Goal: Transaction & Acquisition: Purchase product/service

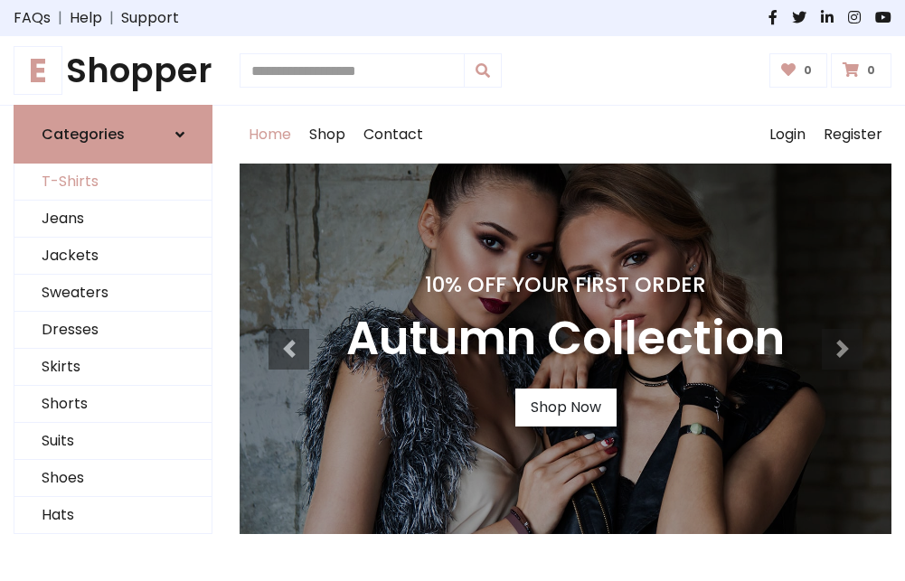
click at [113, 183] on link "T-Shirts" at bounding box center [112, 182] width 197 height 37
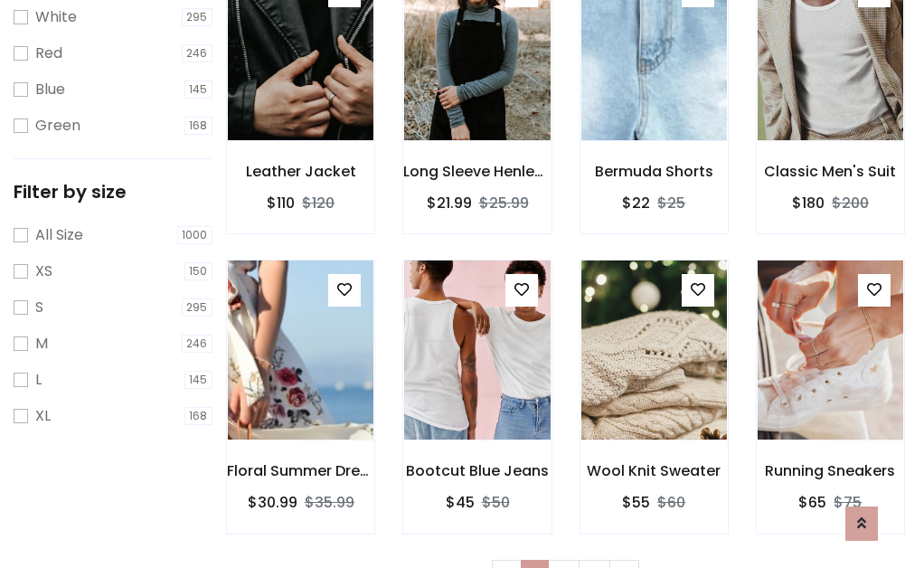
scroll to position [33, 0]
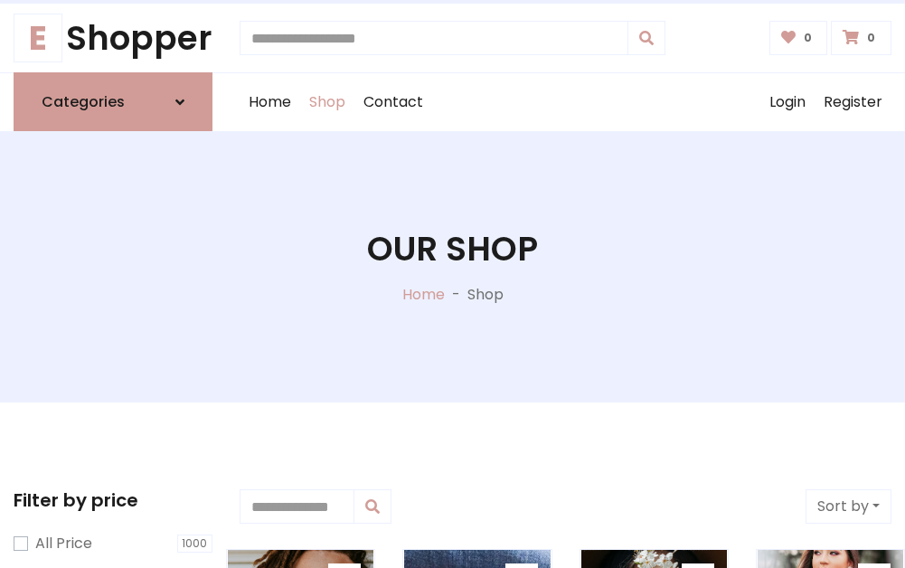
click at [452, 267] on h1 "Our Shop" at bounding box center [452, 249] width 171 height 40
click at [565, 102] on div "Home Shop Contact Log out Login Register" at bounding box center [566, 102] width 652 height 58
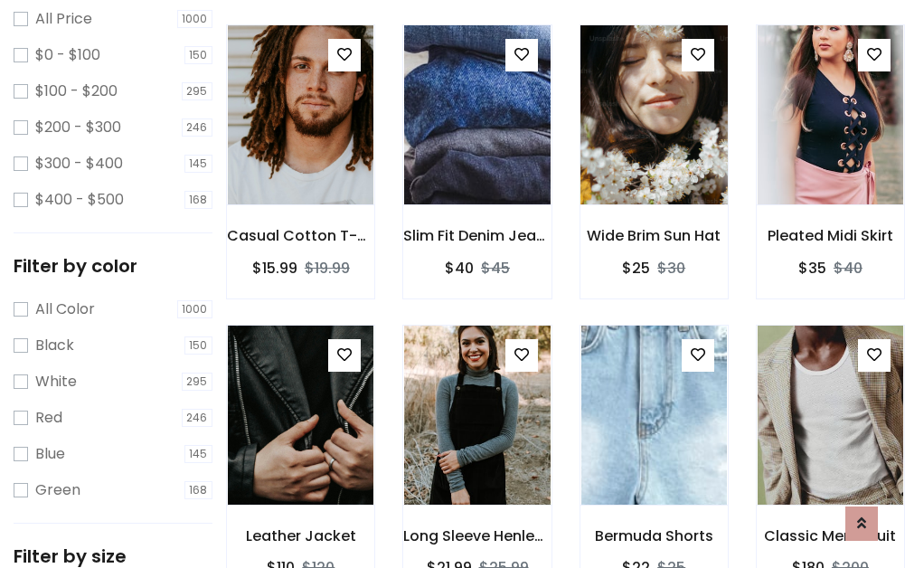
click at [653, 148] on img at bounding box center [654, 115] width 174 height 434
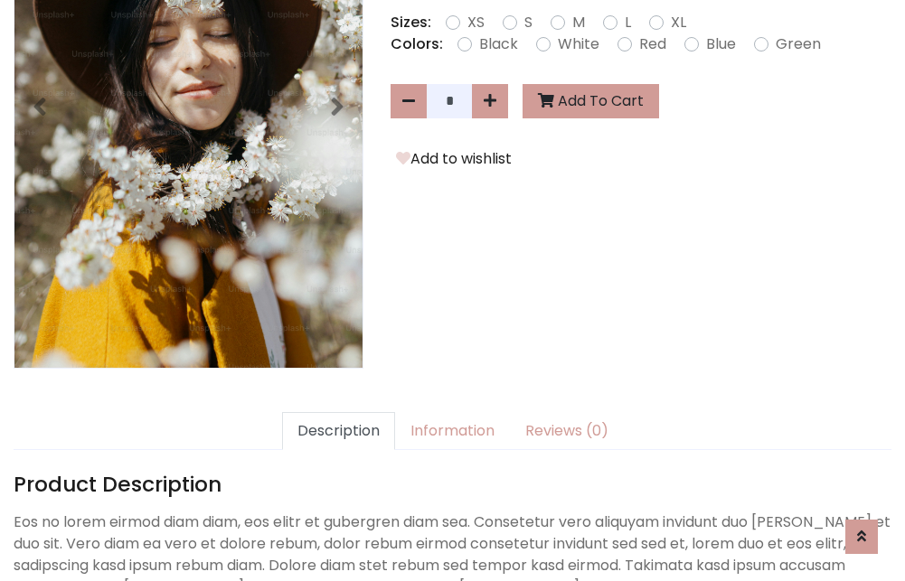
scroll to position [442, 0]
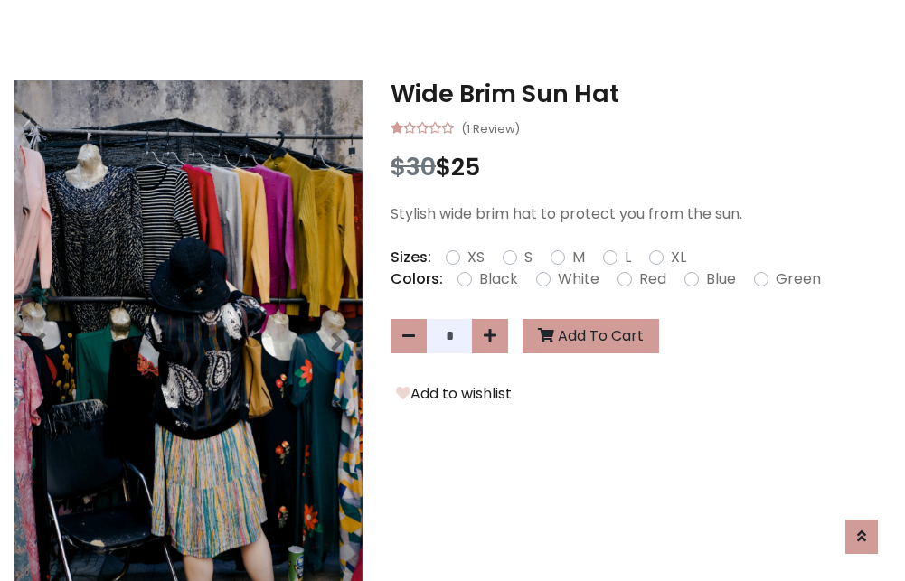
click at [641, 94] on h3 "Wide Brim Sun Hat" at bounding box center [640, 94] width 501 height 29
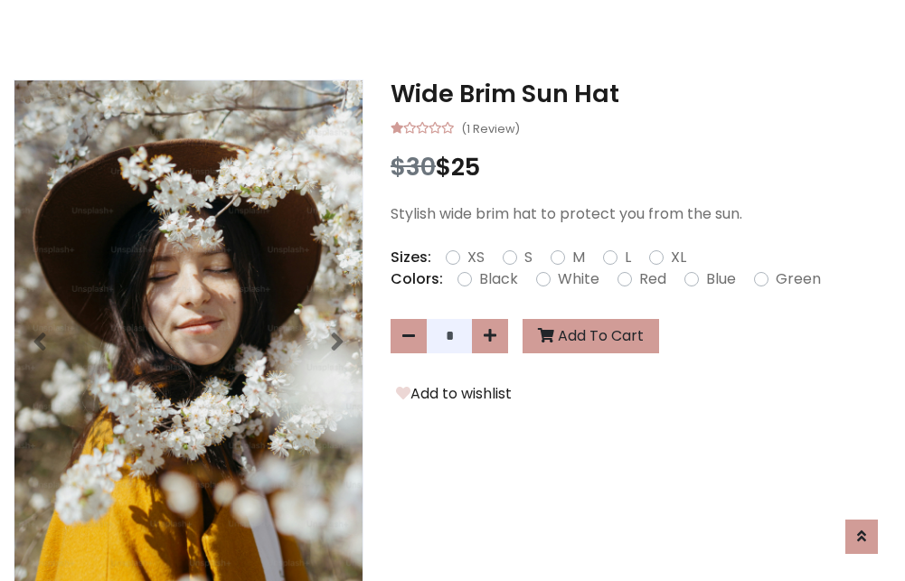
click at [641, 94] on h3 "Wide Brim Sun Hat" at bounding box center [640, 94] width 501 height 29
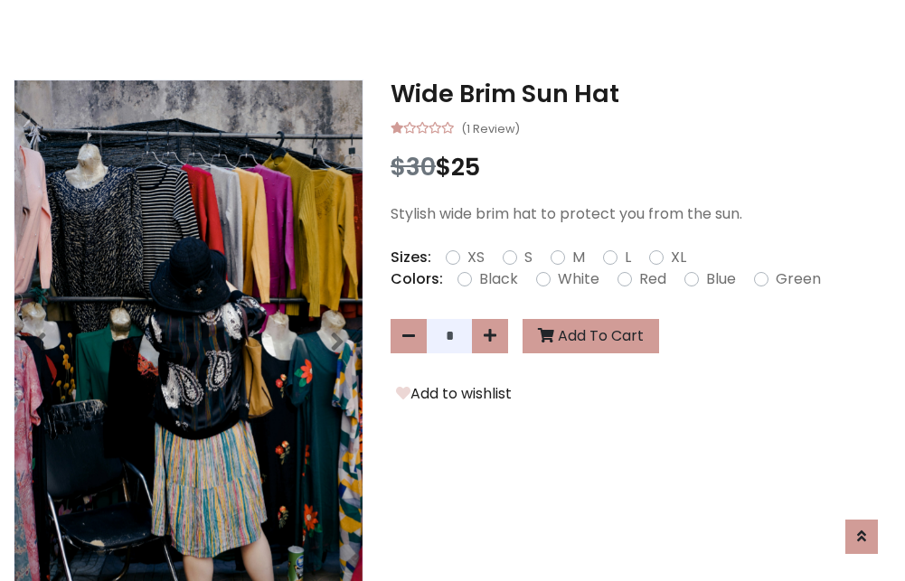
click at [641, 94] on h3 "Wide Brim Sun Hat" at bounding box center [640, 94] width 501 height 29
